Goal: Transaction & Acquisition: Purchase product/service

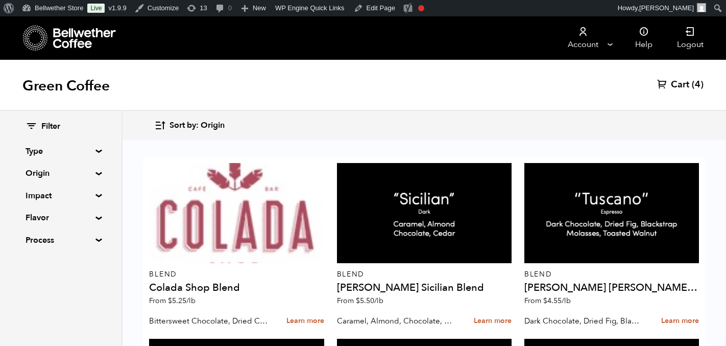
scroll to position [627, 0]
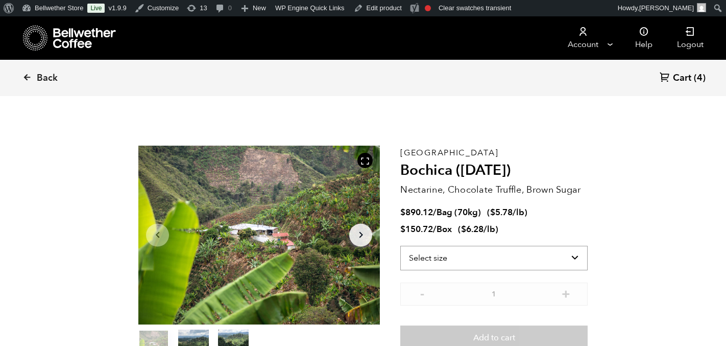
scroll to position [444, 437]
click at [537, 246] on select "Select size Bag (70kg) (154 lbs) Box (24 lbs)" at bounding box center [493, 258] width 187 height 24
select select "box"
click at [400, 246] on select "Select size Bag (70kg) (154 lbs) Box (24 lbs)" at bounding box center [493, 258] width 187 height 24
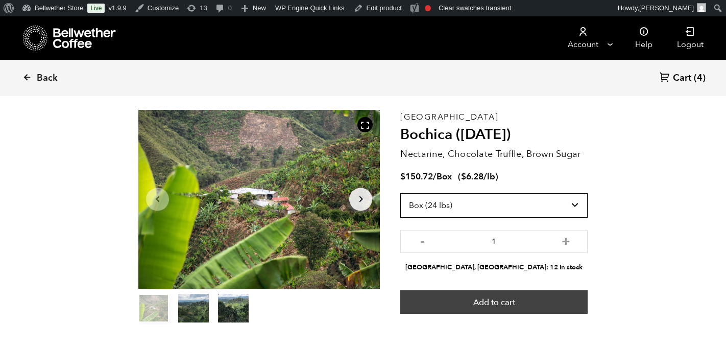
scroll to position [43, 0]
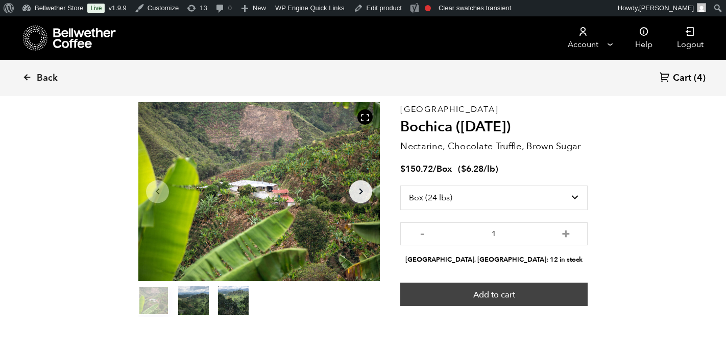
click at [493, 299] on button "Add to cart" at bounding box center [493, 293] width 187 height 23
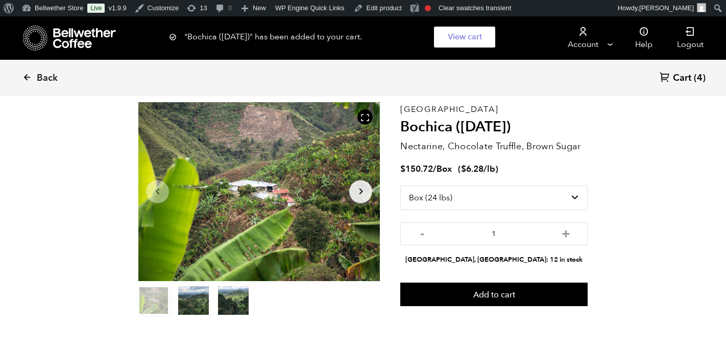
click at [690, 73] on span "Cart" at bounding box center [682, 78] width 18 height 12
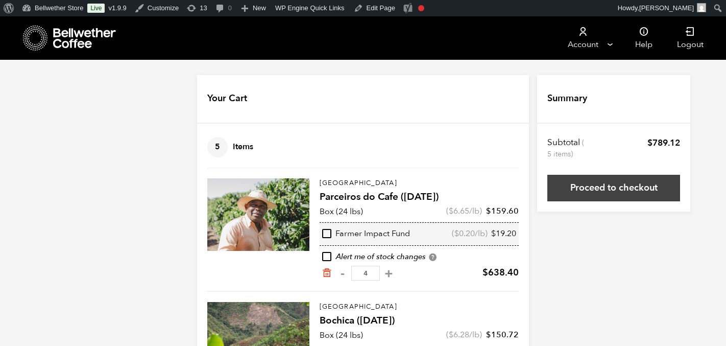
click at [598, 179] on link "Proceed to checkout" at bounding box center [613, 188] width 133 height 27
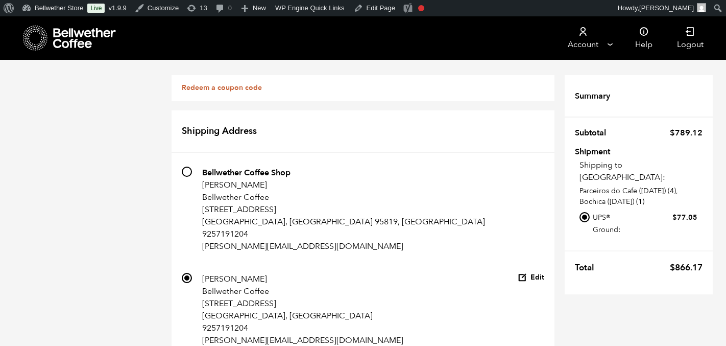
scroll to position [680, 0]
radio input "true"
